Goal: Information Seeking & Learning: Learn about a topic

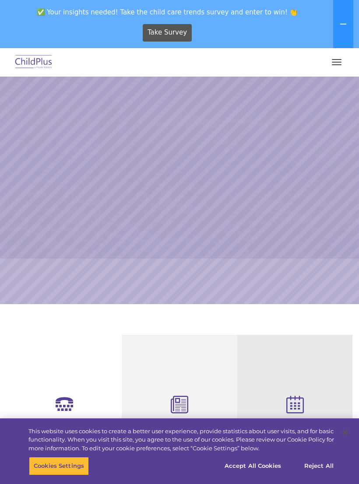
select select "MEDIUM"
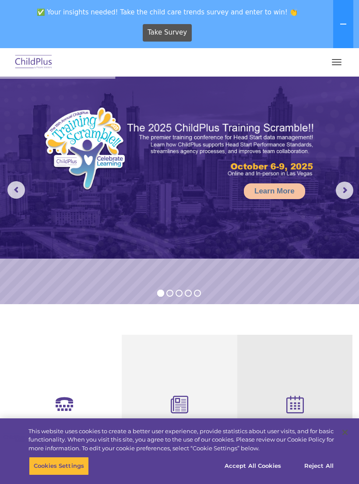
click at [334, 61] on button "button" at bounding box center [337, 62] width 18 height 14
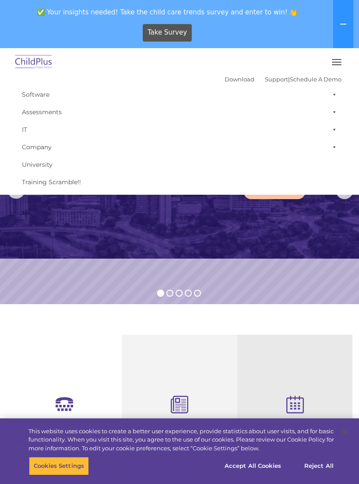
click at [276, 201] on img at bounding box center [179, 168] width 359 height 182
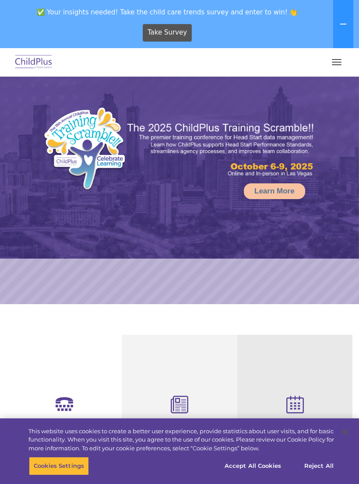
select select "MEDIUM"
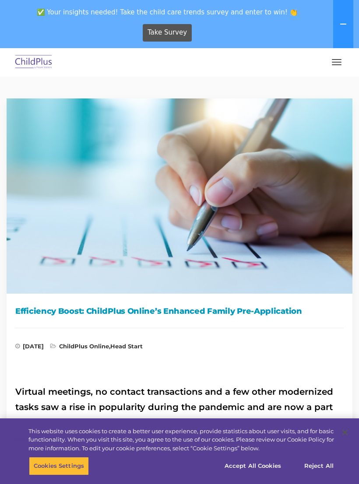
click at [330, 46] on div "✅ Your insights needed! Take the child care trends survey and enter to win! 👏 T…" at bounding box center [167, 24] width 335 height 48
click at [335, 64] on span "button" at bounding box center [337, 64] width 10 height 1
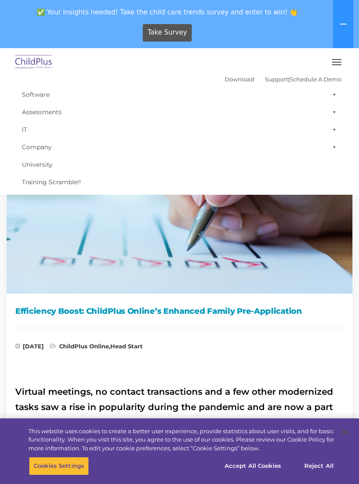
click at [61, 249] on img at bounding box center [179, 193] width 359 height 202
